Goal: Task Accomplishment & Management: Use online tool/utility

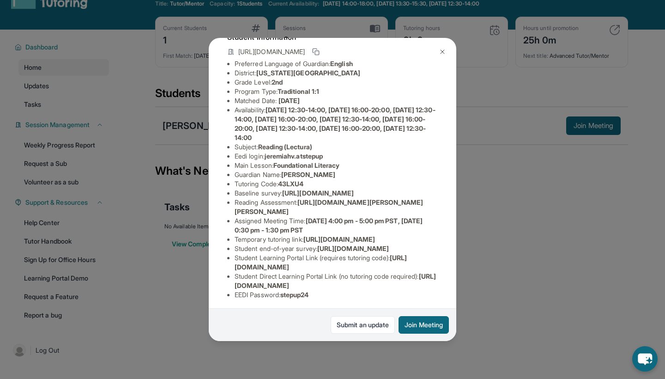
scroll to position [25, 0]
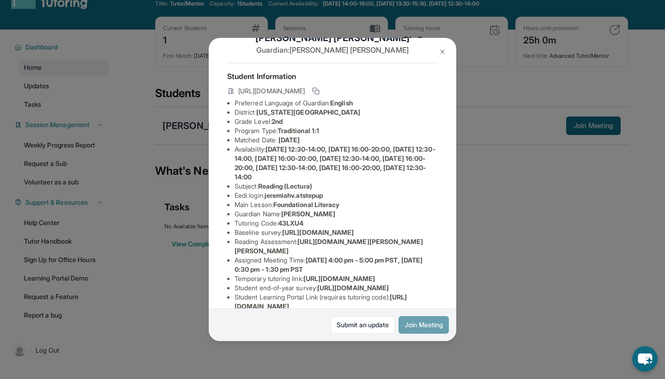
click at [413, 325] on button "Join Meeting" at bounding box center [424, 325] width 50 height 18
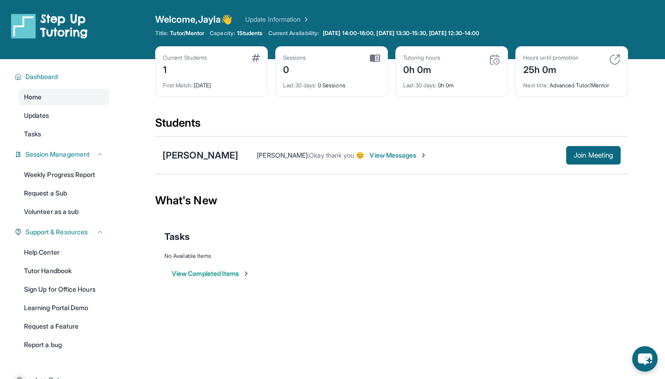
scroll to position [0, 0]
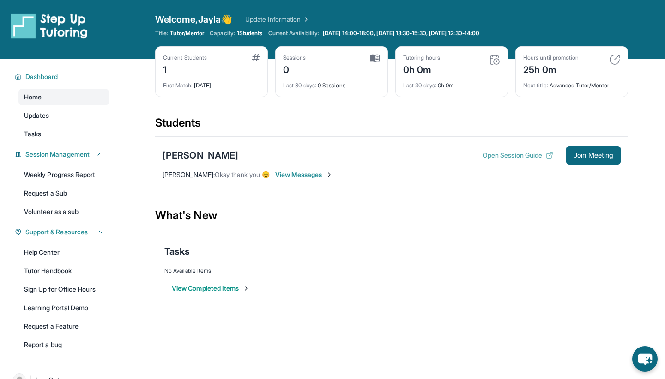
click at [483, 154] on button "Open Session Guide" at bounding box center [518, 155] width 71 height 9
click at [64, 135] on link "Tasks" at bounding box center [63, 134] width 91 height 17
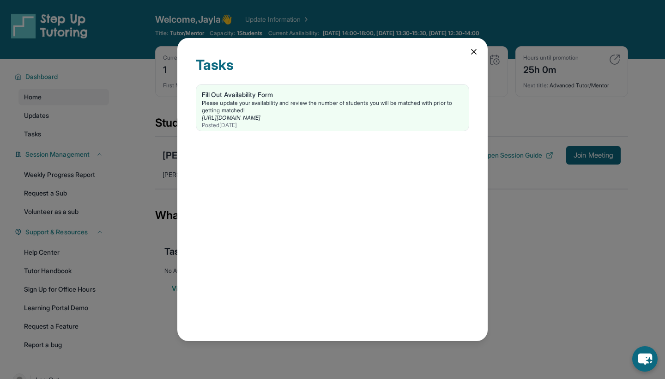
click at [473, 51] on icon at bounding box center [473, 51] width 9 height 9
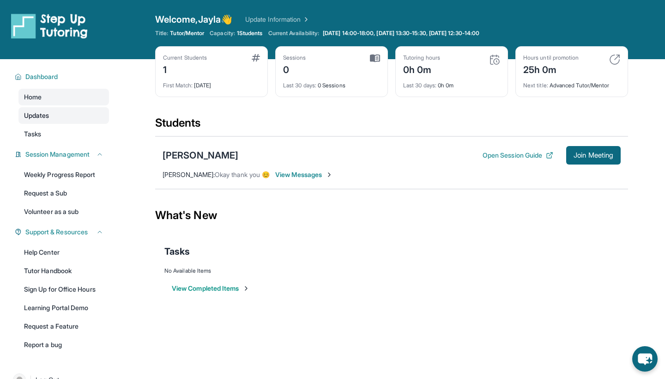
click at [51, 115] on link "Updates" at bounding box center [63, 115] width 91 height 17
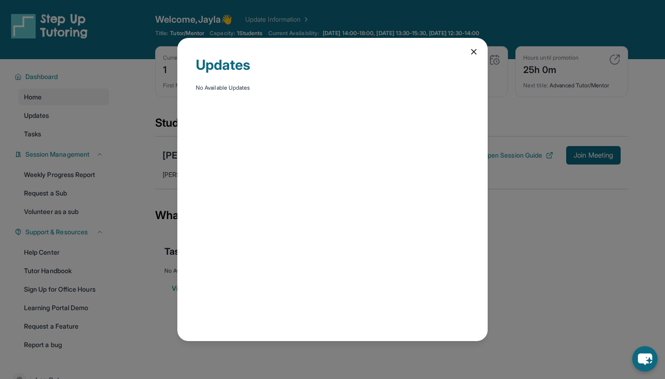
click at [470, 53] on icon at bounding box center [473, 51] width 9 height 9
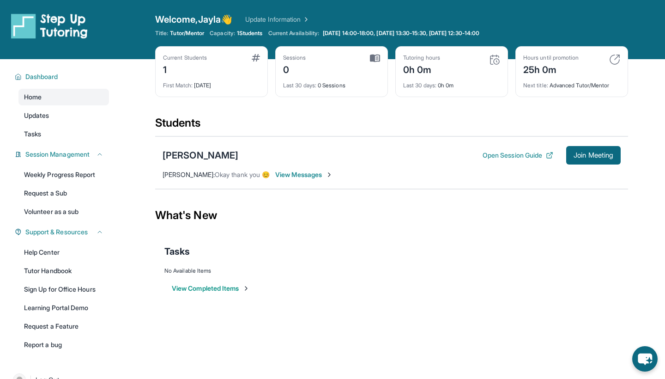
click at [489, 60] on div "Tutoring hours 0h 0m" at bounding box center [451, 65] width 97 height 22
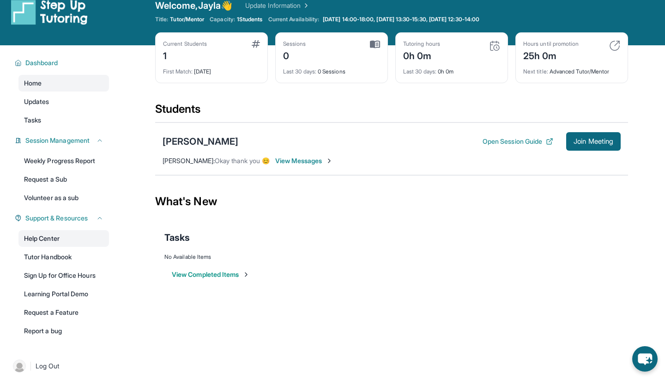
scroll to position [16, 0]
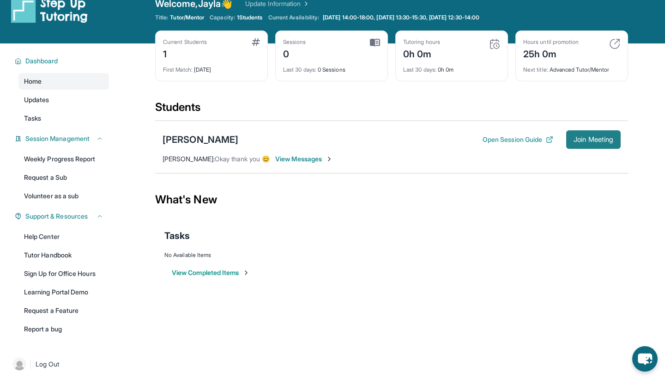
click at [600, 139] on span "Join Meeting" at bounding box center [594, 140] width 40 height 6
click at [188, 147] on div "[PERSON_NAME] Open Session Guide Join Meeting" at bounding box center [392, 139] width 458 height 18
click at [185, 138] on div "[PERSON_NAME]" at bounding box center [201, 139] width 76 height 13
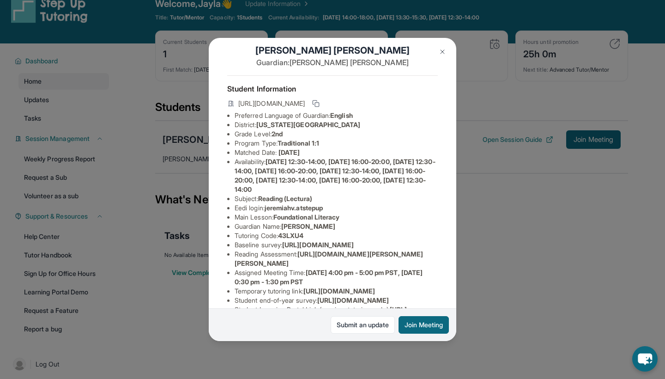
scroll to position [12, 1]
click at [442, 58] on button at bounding box center [442, 51] width 18 height 18
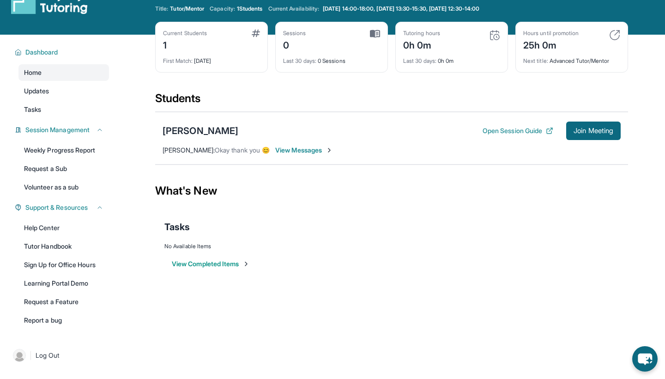
scroll to position [18, 0]
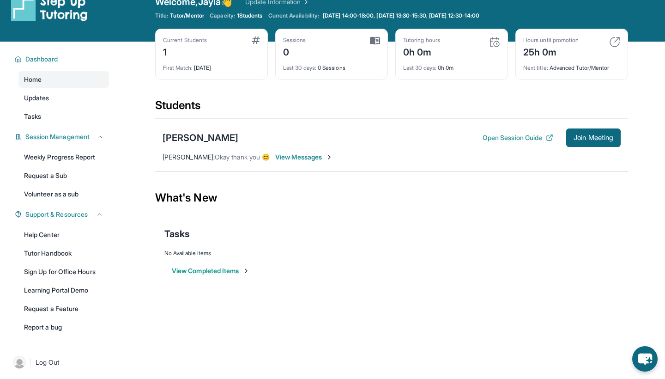
click at [295, 155] on span "View Messages" at bounding box center [304, 156] width 58 height 9
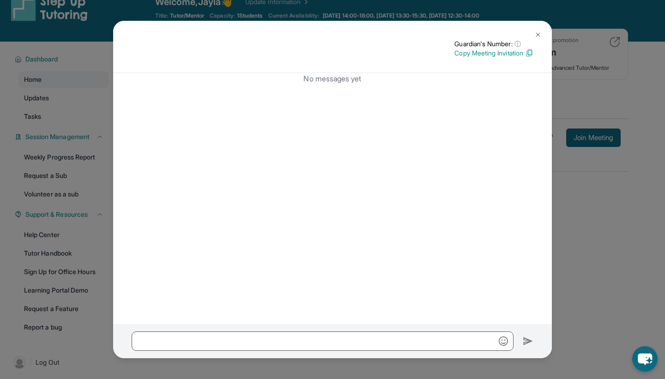
click at [534, 33] on button at bounding box center [538, 34] width 18 height 18
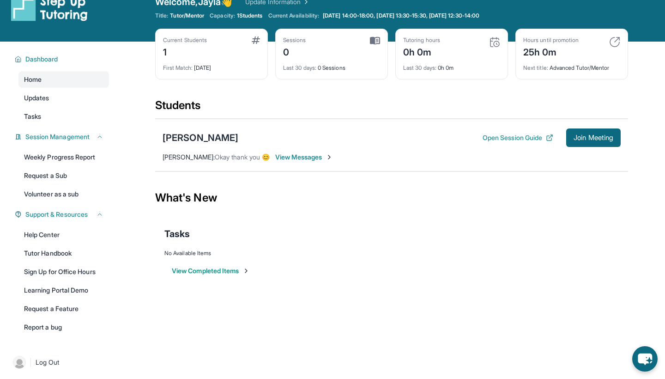
click at [318, 159] on span "View Messages" at bounding box center [304, 156] width 58 height 9
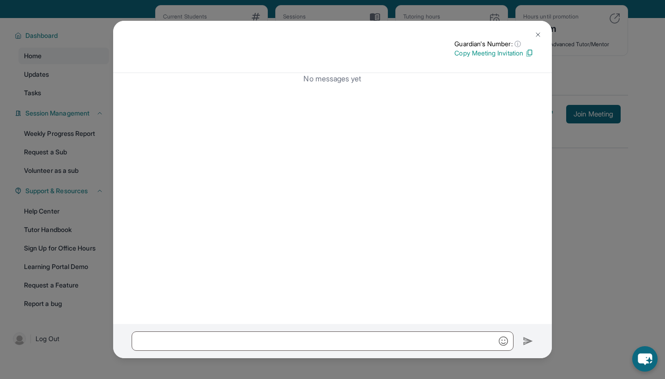
scroll to position [55, 0]
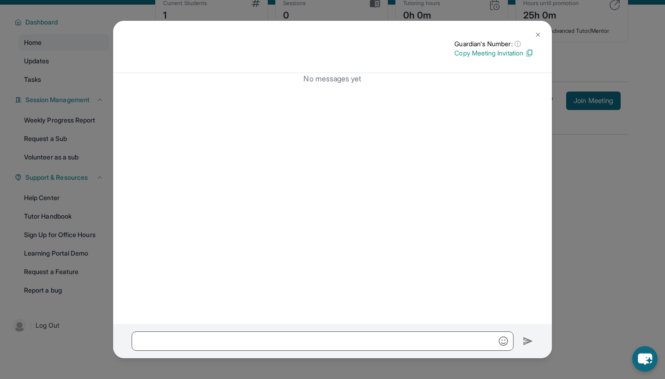
click at [539, 35] on img at bounding box center [537, 34] width 7 height 7
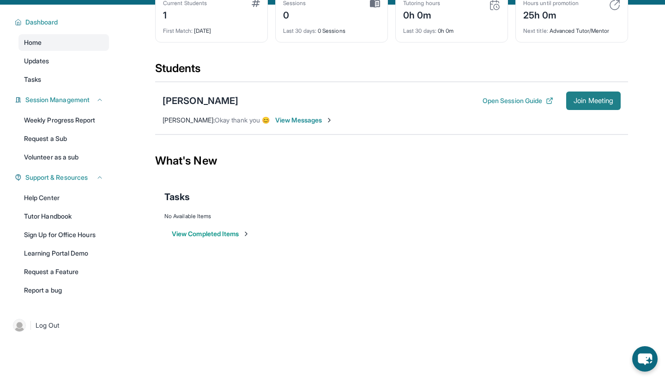
click at [585, 98] on span "Join Meeting" at bounding box center [594, 101] width 40 height 6
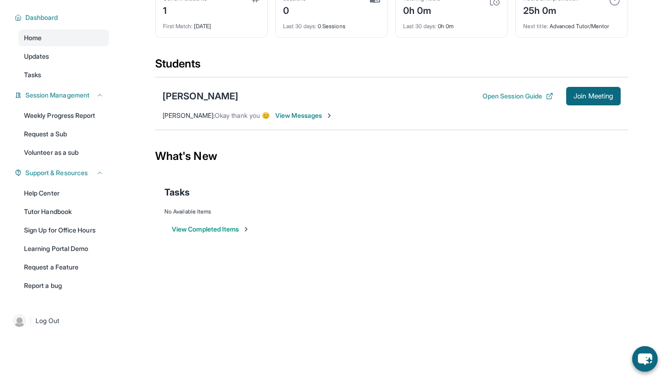
scroll to position [59, 0]
click at [91, 246] on link "Learning Portal Demo" at bounding box center [63, 248] width 91 height 17
click at [72, 212] on link "Tutor Handbook" at bounding box center [63, 211] width 91 height 17
click at [185, 97] on div "[PERSON_NAME]" at bounding box center [201, 96] width 76 height 13
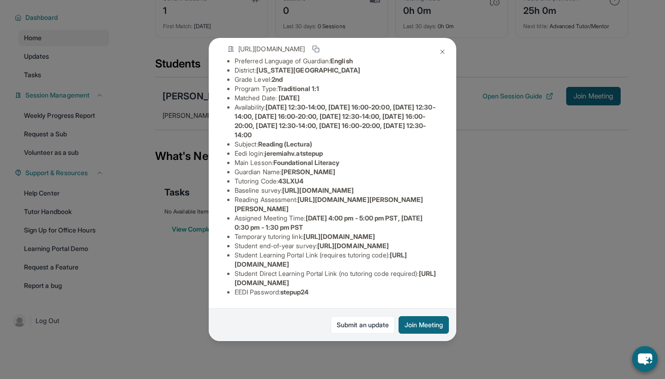
scroll to position [150, 0]
drag, startPoint x: 235, startPoint y: 191, endPoint x: 303, endPoint y: 201, distance: 69.6
click at [303, 232] on li "Temporary tutoring link : [URL][DOMAIN_NAME]" at bounding box center [336, 236] width 203 height 9
copy li "[URL][DOMAIN_NAME]"
click at [350, 242] on span "[URL][DOMAIN_NAME]" at bounding box center [353, 246] width 72 height 8
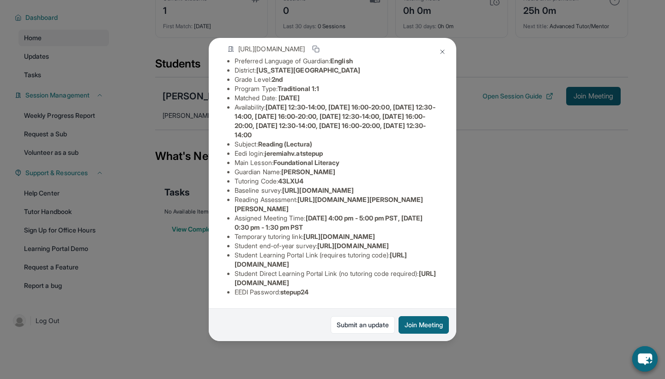
scroll to position [59, 0]
drag, startPoint x: 235, startPoint y: 265, endPoint x: 423, endPoint y: 265, distance: 188.4
click at [423, 265] on li "Student Learning Portal Link (requires tutoring code) : [URL][DOMAIN_NAME]" at bounding box center [336, 259] width 203 height 18
copy li "[URL][DOMAIN_NAME]"
click at [423, 265] on li "Student Learning Portal Link (requires tutoring code) : [URL][DOMAIN_NAME]" at bounding box center [336, 259] width 203 height 18
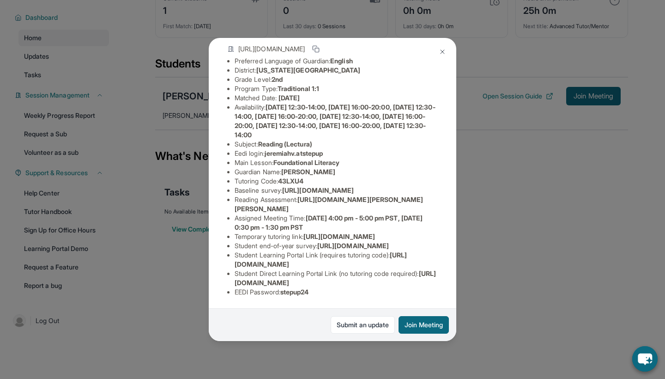
drag, startPoint x: 235, startPoint y: 284, endPoint x: 426, endPoint y: 279, distance: 190.8
click at [426, 279] on li "Student Direct Learning Portal Link (no tutoring code required) : [URL][DOMAIN_…" at bounding box center [336, 278] width 203 height 18
copy li "[URL][DOMAIN_NAME]"
click at [439, 282] on div "[PERSON_NAME] Guardian: [PERSON_NAME] Student Information [URL][DOMAIN_NAME] Pr…" at bounding box center [333, 189] width 248 height 303
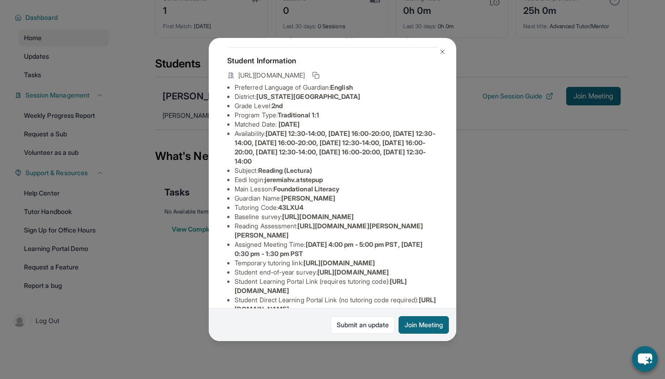
scroll to position [42, 11]
click at [440, 51] on img at bounding box center [442, 51] width 7 height 7
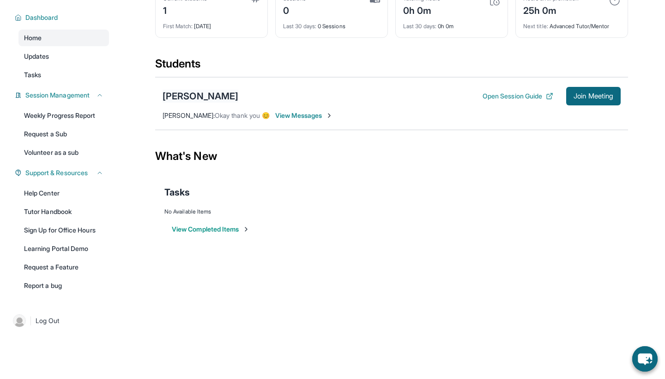
click at [222, 98] on div "[PERSON_NAME]" at bounding box center [201, 96] width 76 height 13
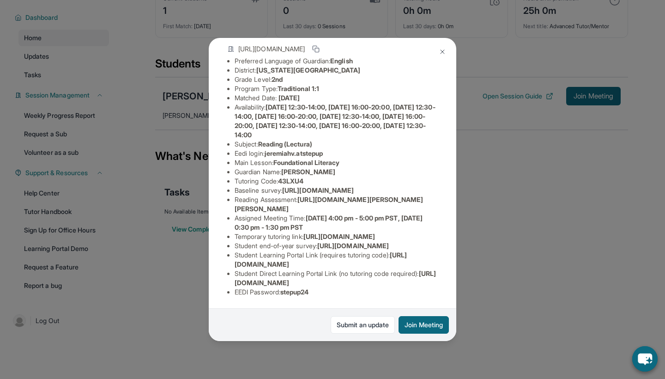
scroll to position [137, 1]
drag, startPoint x: 301, startPoint y: 160, endPoint x: 448, endPoint y: 166, distance: 147.5
click at [448, 166] on div "[PERSON_NAME] Guardian: [PERSON_NAME] Student Information [URL][DOMAIN_NAME] Pr…" at bounding box center [333, 189] width 248 height 303
copy li "[URL][DOMAIN_NAME][PERSON_NAME][PERSON_NAME]"
click at [415, 320] on button "Join Meeting" at bounding box center [424, 325] width 50 height 18
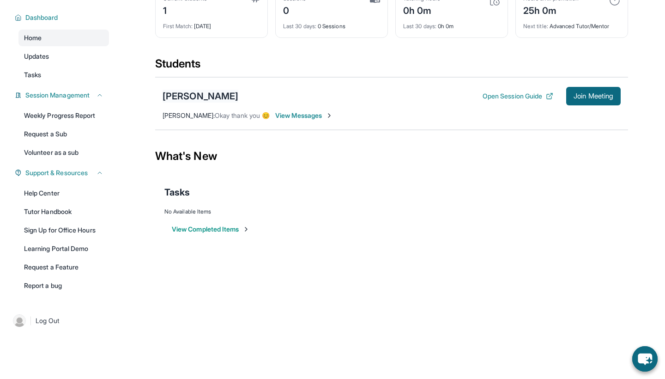
click at [226, 95] on div "[PERSON_NAME]" at bounding box center [201, 96] width 76 height 13
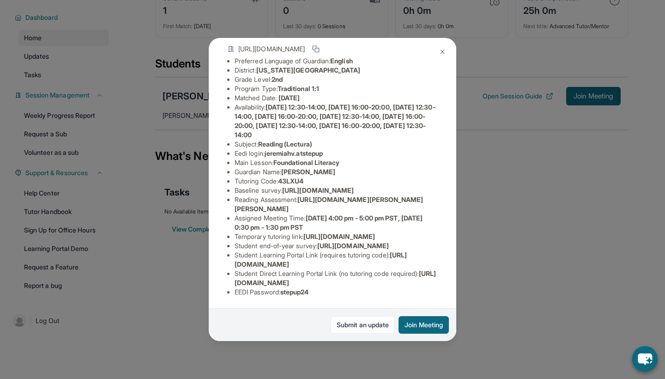
scroll to position [97, 13]
drag, startPoint x: 255, startPoint y: 125, endPoint x: 319, endPoint y: 120, distance: 64.4
click at [319, 149] on li "Eedi login : jeremiahv.atstepup" at bounding box center [336, 153] width 203 height 9
copy li "jeremiahv.atstepup"
click at [443, 49] on img at bounding box center [442, 51] width 7 height 7
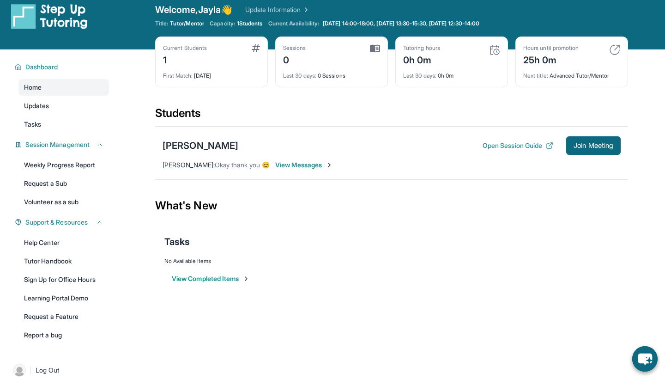
scroll to position [5, 0]
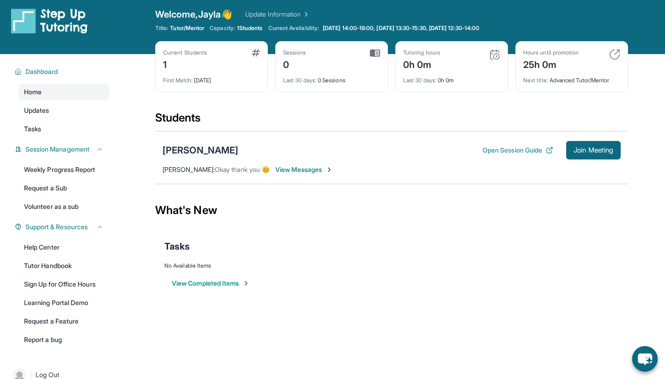
click at [222, 146] on div "[PERSON_NAME]" at bounding box center [201, 150] width 76 height 13
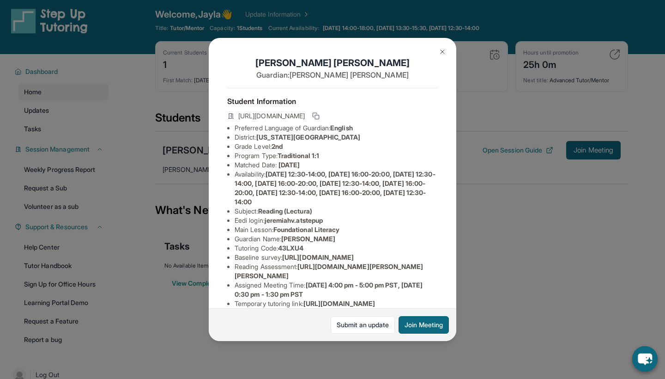
click at [442, 51] on img at bounding box center [442, 51] width 7 height 7
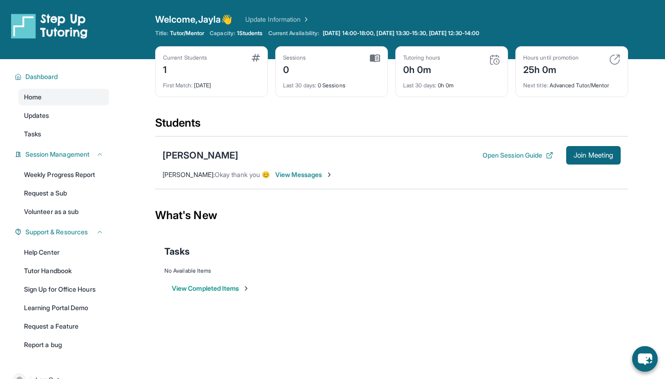
scroll to position [0, 0]
click at [369, 58] on div "Sessions 0" at bounding box center [331, 65] width 97 height 22
click at [299, 85] on span "Last 30 days :" at bounding box center [299, 85] width 33 height 7
click at [291, 71] on div "0" at bounding box center [294, 68] width 23 height 15
click at [190, 287] on button "View Completed Items" at bounding box center [211, 288] width 78 height 9
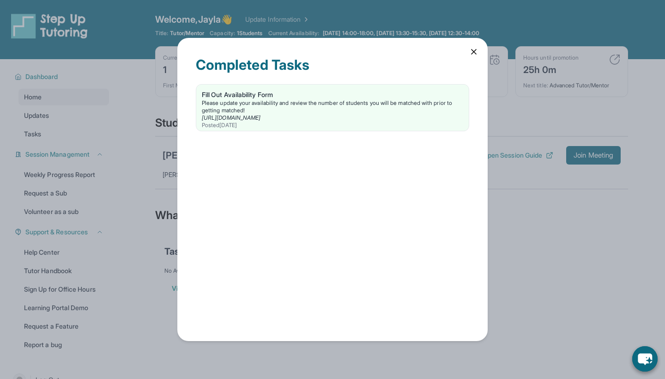
click at [471, 47] on icon at bounding box center [473, 51] width 9 height 9
